Goal: Task Accomplishment & Management: Use online tool/utility

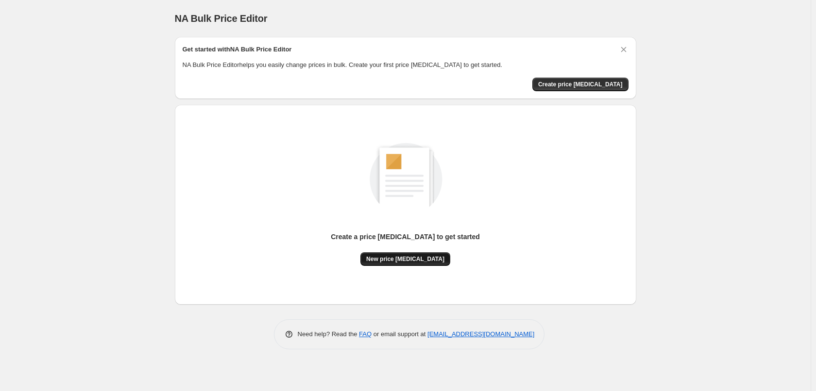
click at [418, 255] on button "New price [MEDICAL_DATA]" at bounding box center [405, 259] width 90 height 14
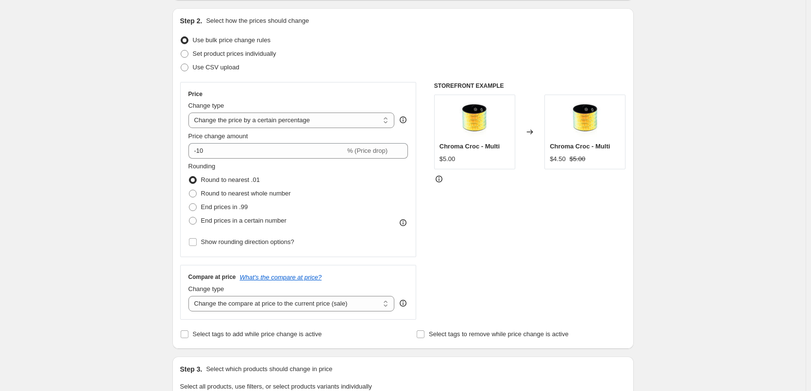
scroll to position [97, 0]
click at [365, 306] on select "Change the compare at price to the current price (sale) Change the compare at p…" at bounding box center [291, 304] width 206 height 16
click at [546, 261] on div "STOREFRONT EXAMPLE Chroma Croc - Multi $5.00 Changed to Chroma Croc - Multi $4.…" at bounding box center [530, 201] width 192 height 238
click at [345, 110] on div "Change type" at bounding box center [291, 105] width 206 height 10
click at [345, 115] on select "Change the price to a certain amount Change the price by a certain amount Chang…" at bounding box center [291, 120] width 206 height 16
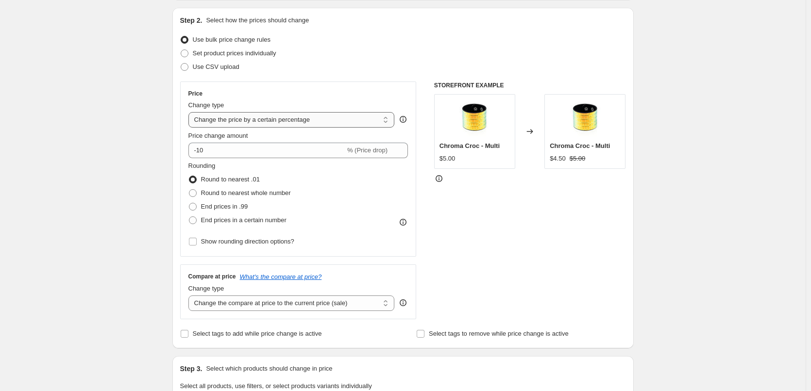
select select "to"
click at [190, 112] on select "Change the price to a certain amount Change the price by a certain amount Chang…" at bounding box center [291, 120] width 206 height 16
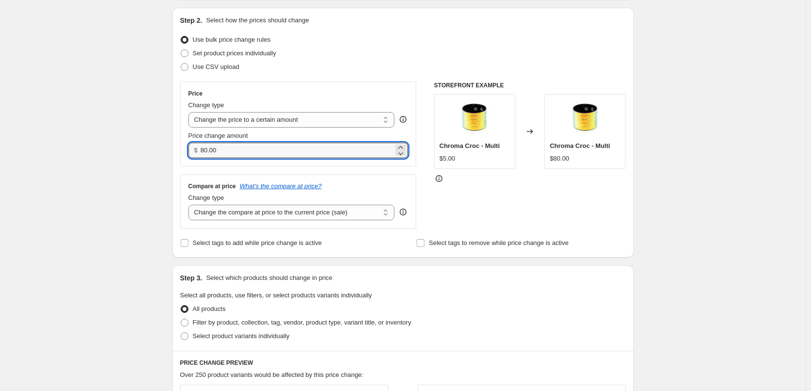
drag, startPoint x: 242, startPoint y: 149, endPoint x: 178, endPoint y: 147, distance: 64.1
click at [178, 147] on div "Step 2. Select how the prices should change Use bulk price change rules Set pro…" at bounding box center [402, 133] width 461 height 250
type input "3.50"
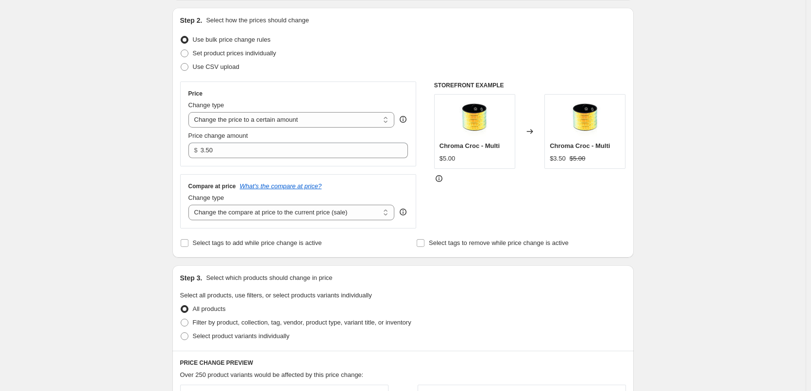
click at [307, 79] on div "Step 2. Select how the prices should change Use bulk price change rules Set pro…" at bounding box center [403, 133] width 446 height 234
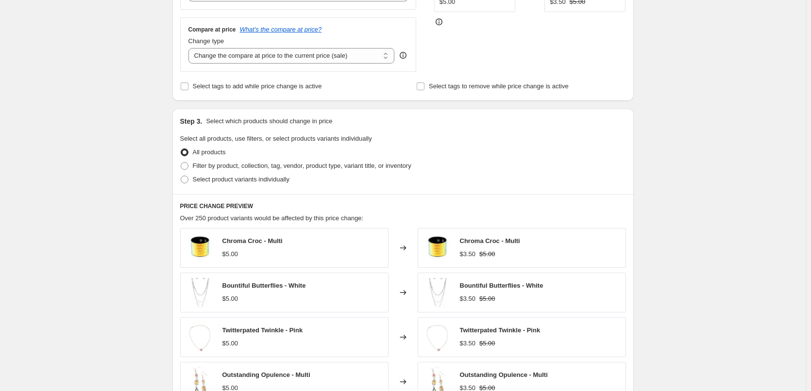
scroll to position [243, 0]
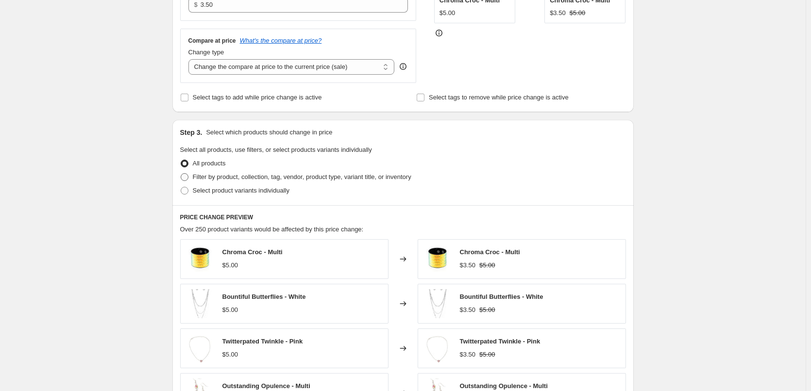
click at [188, 177] on span at bounding box center [185, 177] width 8 height 8
click at [181, 174] on input "Filter by product, collection, tag, vendor, product type, variant title, or inv…" at bounding box center [181, 173] width 0 height 0
radio input "true"
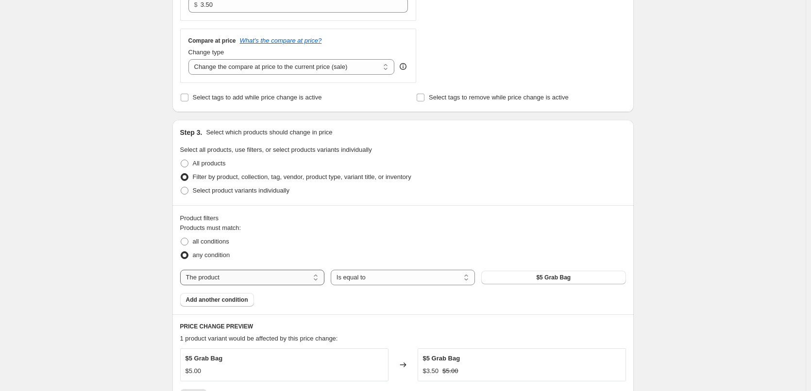
click at [298, 280] on select "The product The product's collection The product's tag The product's vendor The…" at bounding box center [252, 278] width 144 height 16
select select "collection"
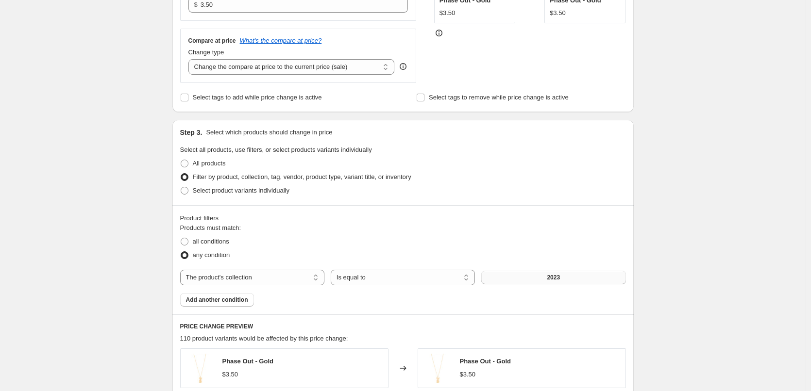
click at [523, 282] on button "2023" at bounding box center [553, 278] width 144 height 14
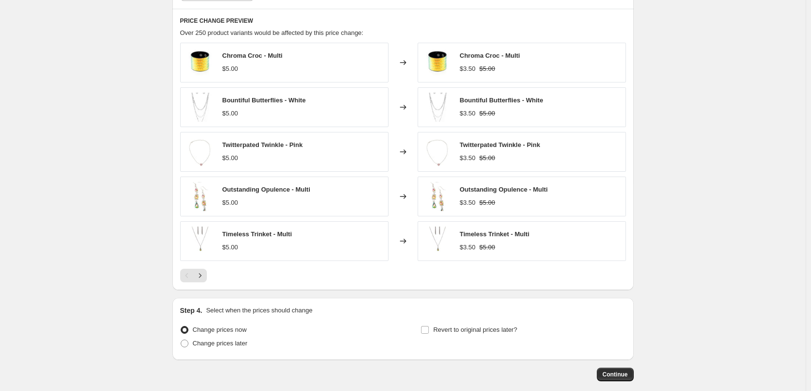
scroll to position [583, 0]
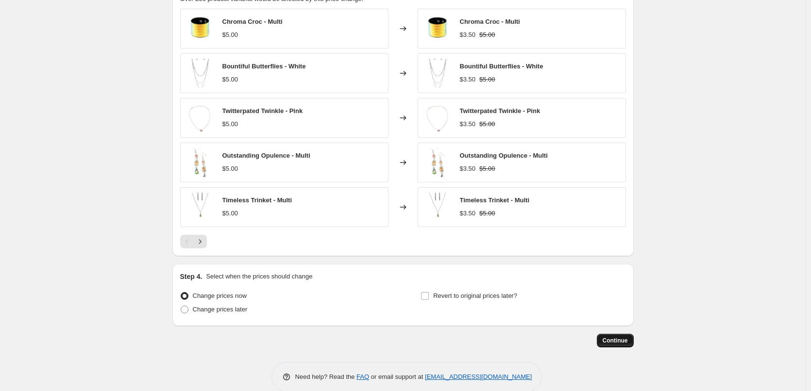
click at [612, 346] on button "Continue" at bounding box center [615, 341] width 37 height 14
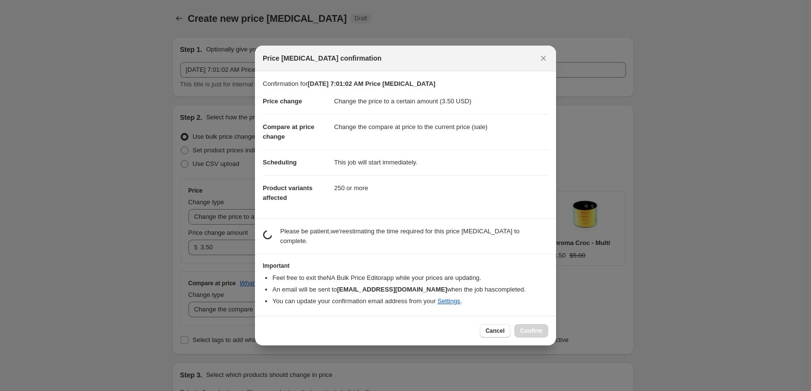
scroll to position [0, 0]
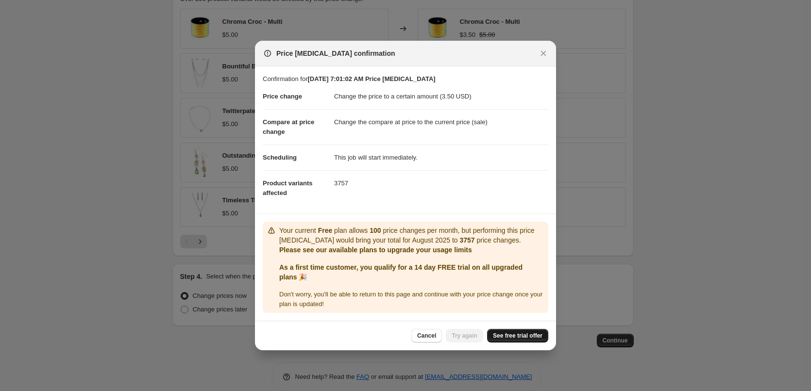
click at [507, 335] on span "See free trial offer" at bounding box center [518, 336] width 50 height 8
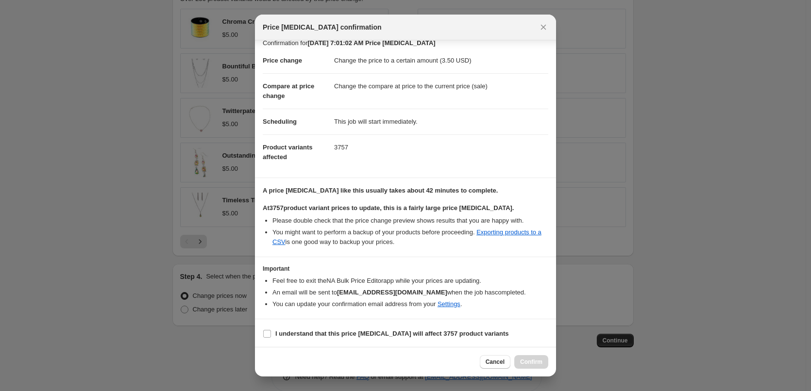
scroll to position [11, 0]
click at [542, 29] on icon "Close" at bounding box center [543, 27] width 5 height 5
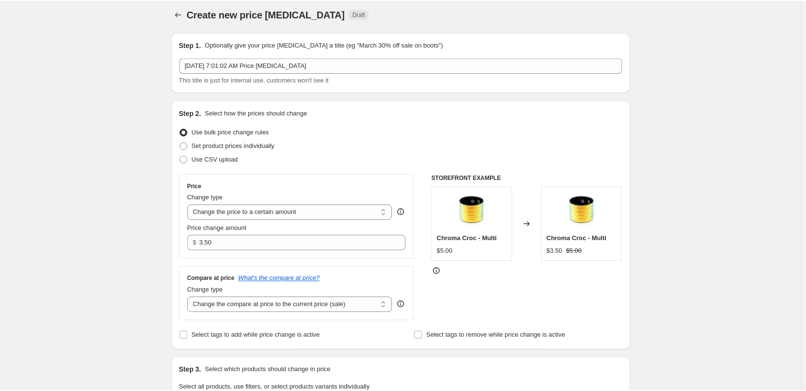
scroll to position [0, 0]
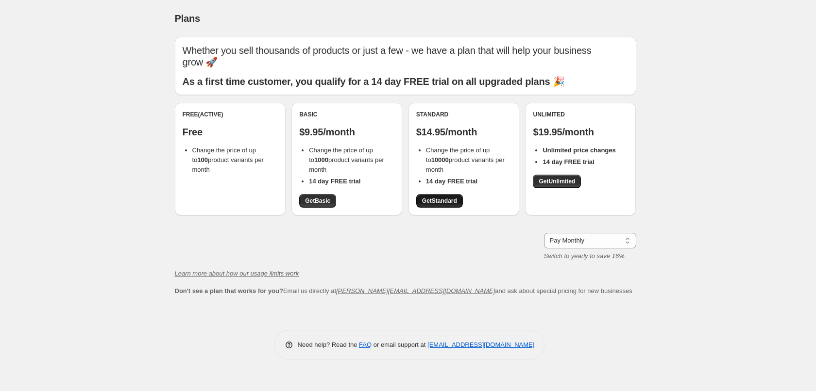
click at [451, 198] on span "Get Standard" at bounding box center [439, 201] width 35 height 8
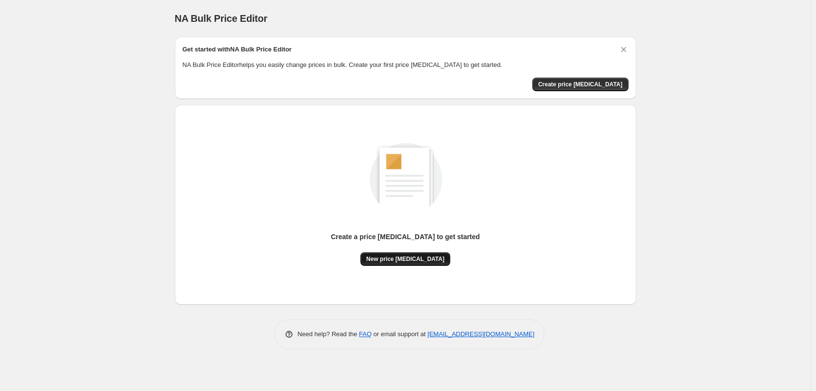
click at [412, 260] on span "New price [MEDICAL_DATA]" at bounding box center [405, 259] width 78 height 8
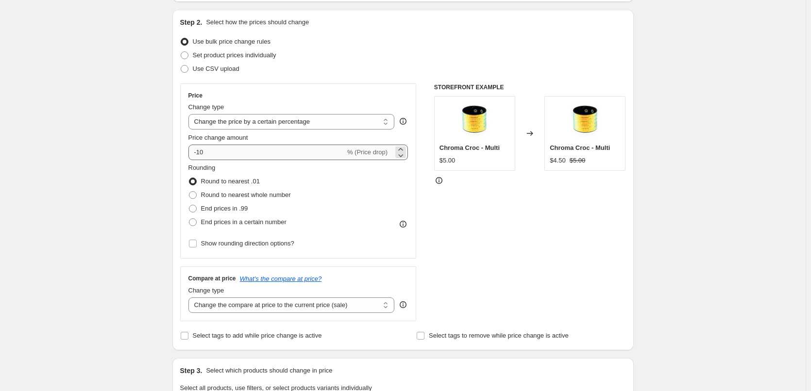
scroll to position [97, 0]
click at [268, 114] on select "Change the price to a certain amount Change the price by a certain amount Chang…" at bounding box center [291, 120] width 206 height 16
select select "by"
click at [190, 112] on select "Change the price to a certain amount Change the price by a certain amount Chang…" at bounding box center [291, 120] width 206 height 16
type input "-10.00"
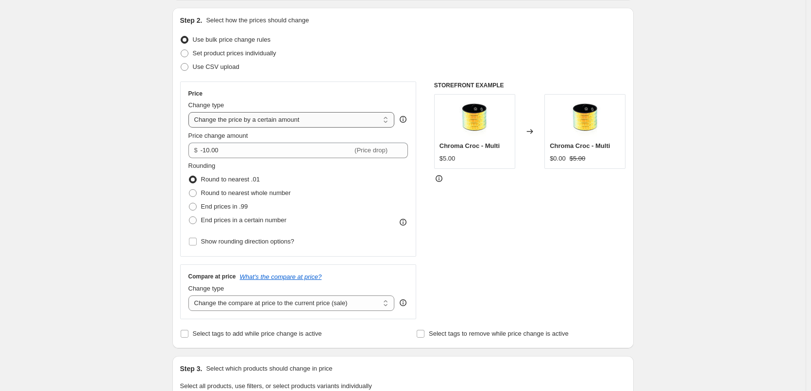
click at [263, 122] on select "Change the price to a certain amount Change the price by a certain amount Chang…" at bounding box center [291, 120] width 206 height 16
select select "to"
click at [190, 112] on select "Change the price to a certain amount Change the price by a certain amount Chang…" at bounding box center [291, 120] width 206 height 16
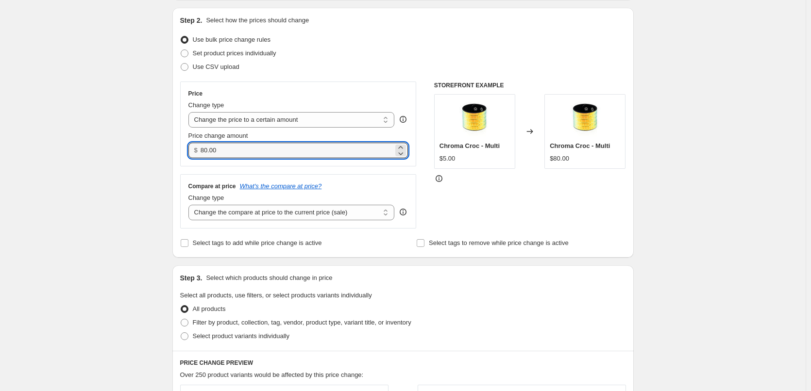
drag, startPoint x: 257, startPoint y: 151, endPoint x: 201, endPoint y: 150, distance: 55.9
click at [202, 150] on input "80.00" at bounding box center [297, 151] width 193 height 16
click at [224, 149] on input "80.00" at bounding box center [297, 151] width 193 height 16
drag, startPoint x: 238, startPoint y: 149, endPoint x: 163, endPoint y: 149, distance: 75.7
click at [164, 149] on div "Create new price [MEDICAL_DATA]. This page is ready Create new price [MEDICAL_D…" at bounding box center [403, 343] width 485 height 880
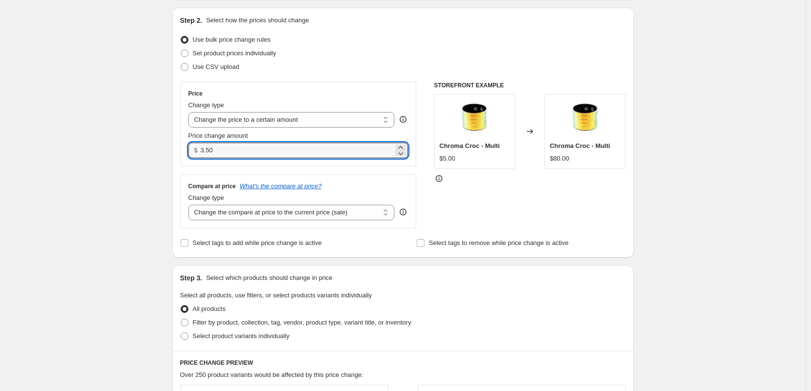
type input "3.50"
click at [163, 149] on div "Create new price [MEDICAL_DATA]. This page is ready Create new price [MEDICAL_D…" at bounding box center [403, 343] width 485 height 880
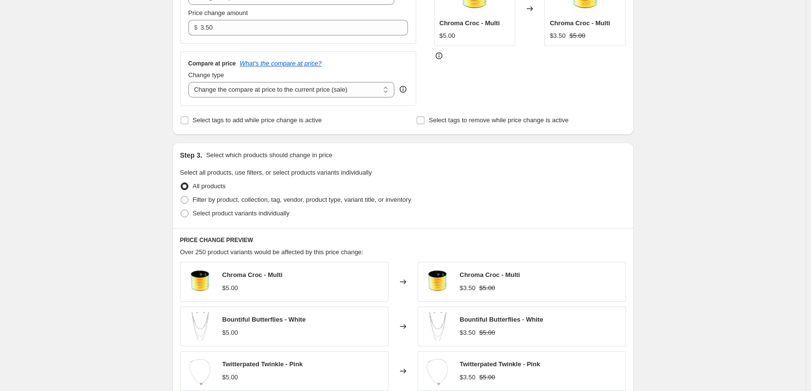
scroll to position [243, 0]
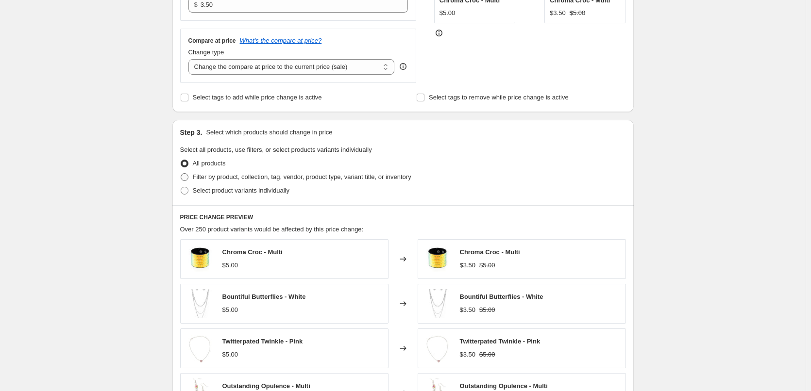
click at [243, 180] on span "Filter by product, collection, tag, vendor, product type, variant title, or inv…" at bounding box center [302, 176] width 218 height 7
click at [181, 174] on input "Filter by product, collection, tag, vendor, product type, variant title, or inv…" at bounding box center [181, 173] width 0 height 0
radio input "true"
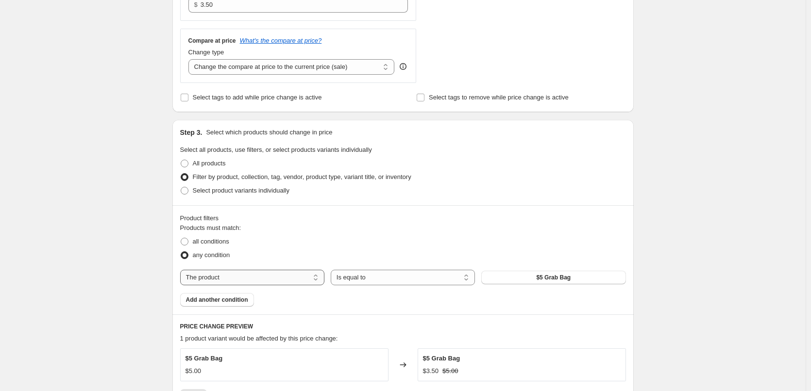
click at [301, 282] on select "The product The product's collection The product's tag The product's vendor The…" at bounding box center [252, 278] width 144 height 16
select select "collection"
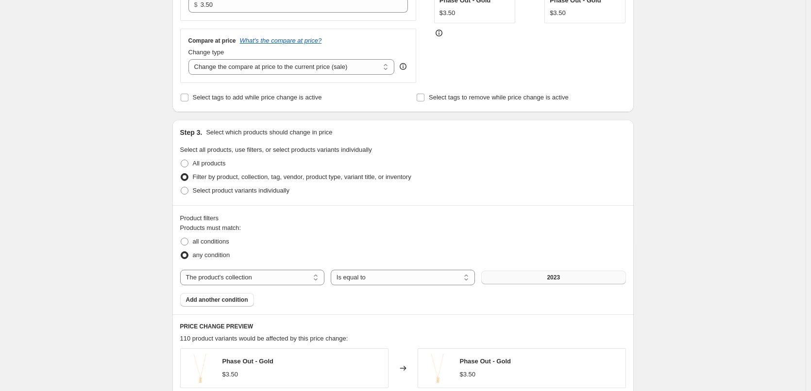
click at [563, 275] on button "2023" at bounding box center [553, 278] width 144 height 14
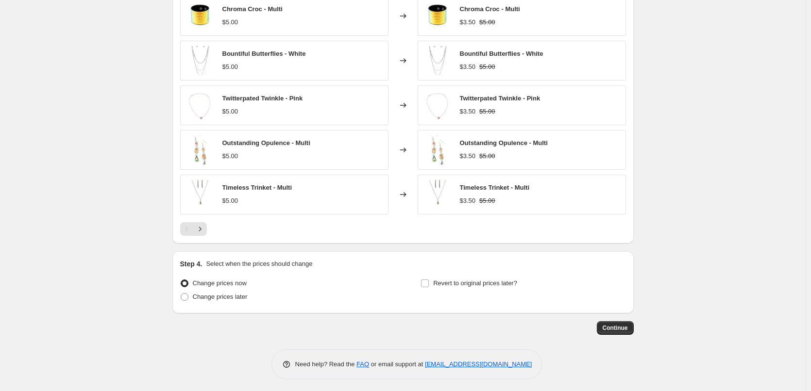
scroll to position [599, 0]
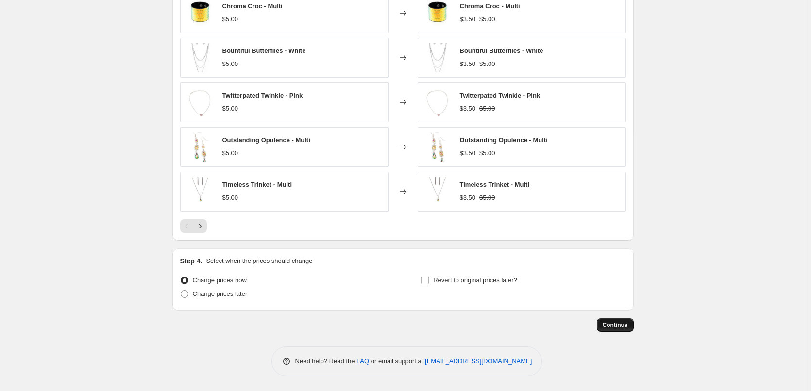
click at [621, 326] on span "Continue" at bounding box center [614, 325] width 25 height 8
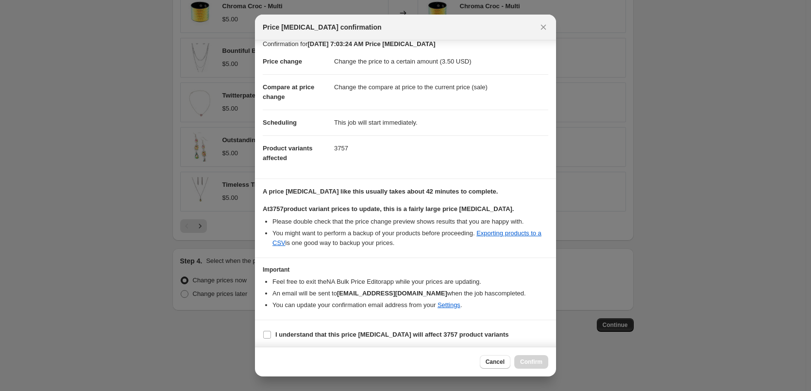
scroll to position [11, 0]
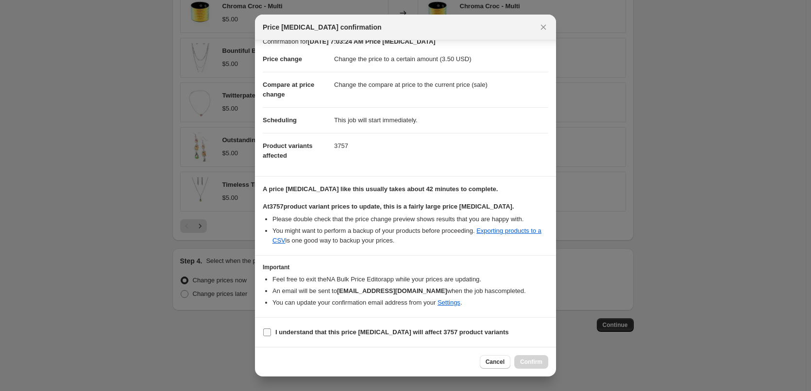
click at [270, 335] on input "I understand that this price [MEDICAL_DATA] will affect 3757 product variants" at bounding box center [267, 333] width 8 height 8
checkbox input "true"
click at [539, 363] on span "Confirm" at bounding box center [531, 362] width 22 height 8
